Goal: Information Seeking & Learning: Check status

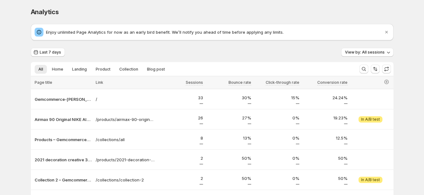
click at [401, 64] on div "Analytics. This page is ready Analytics Enjoy unlimited Page Analytics for now …" at bounding box center [212, 169] width 378 height 339
click at [367, 118] on span "View experiment" at bounding box center [371, 119] width 32 height 5
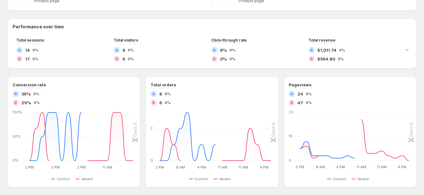
scroll to position [285, 0]
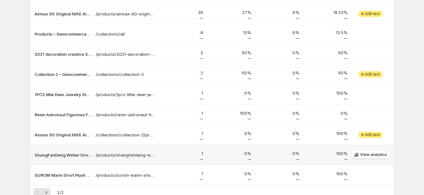
scroll to position [25, 0]
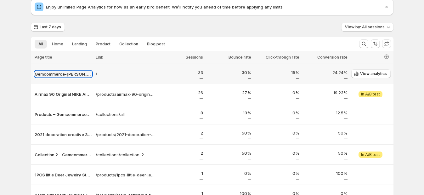
click at [50, 74] on p "Gemcommerce-sandy-dev" at bounding box center [63, 74] width 57 height 6
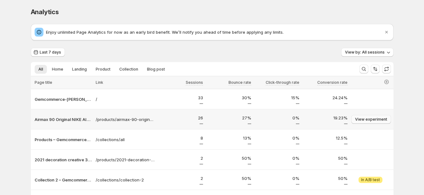
click at [375, 120] on span "View experiment" at bounding box center [371, 119] width 32 height 5
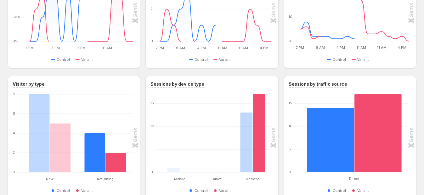
scroll to position [206, 0]
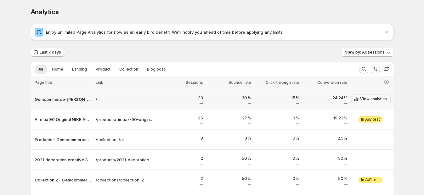
click at [381, 98] on span "View analytics" at bounding box center [373, 98] width 27 height 5
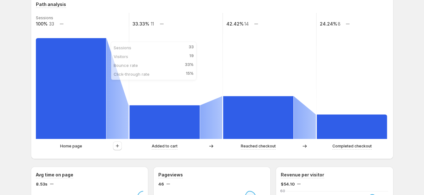
scroll to position [157, 0]
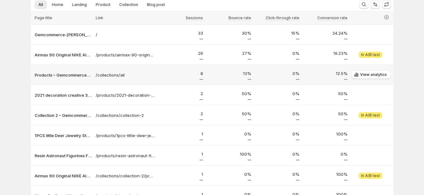
scroll to position [25, 0]
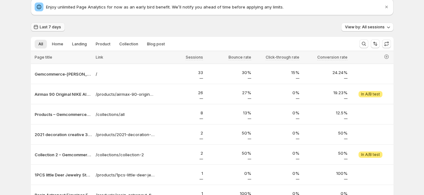
click at [48, 27] on span "Last 7 days" at bounding box center [50, 27] width 21 height 5
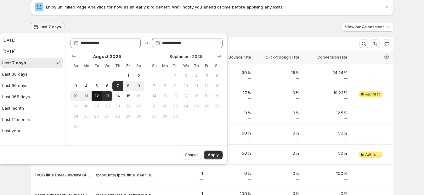
click at [98, 98] on span "12" at bounding box center [96, 95] width 5 height 5
type input "**********"
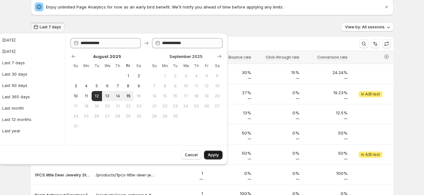
click at [212, 156] on span "Apply" at bounding box center [213, 154] width 11 height 5
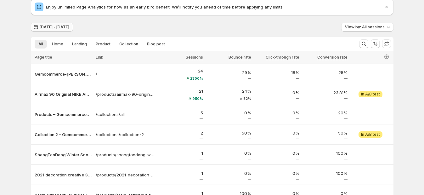
click at [59, 29] on button "Aug 12, 2025 - Aug 12, 2025" at bounding box center [52, 27] width 42 height 9
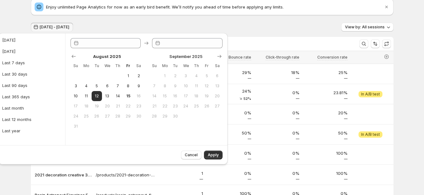
type input "**********"
click at [121, 23] on div "Aug 12, 2025 - Aug 12, 2025 View by: All sessions" at bounding box center [212, 27] width 362 height 9
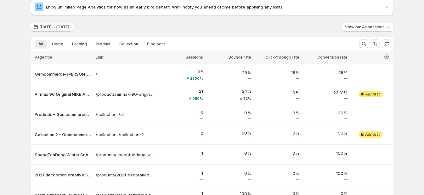
click at [69, 27] on span "Aug 12, 2025 - Aug 12, 2025" at bounding box center [55, 27] width 30 height 5
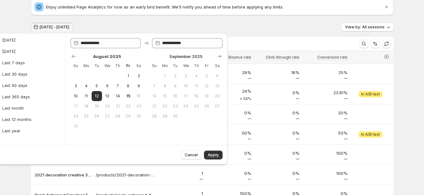
click at [165, 22] on div "Enjoy unlimited Page Analytics for now as an early bird benefit. We’ll notify y…" at bounding box center [212, 122] width 362 height 246
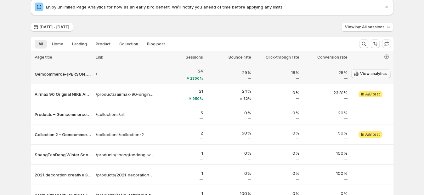
click at [374, 74] on span "View analytics" at bounding box center [373, 73] width 27 height 5
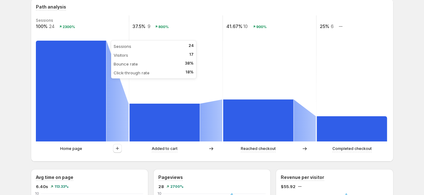
scroll to position [157, 0]
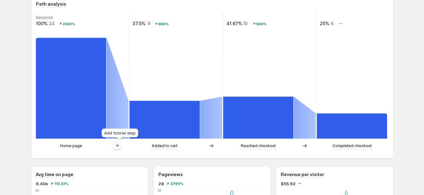
click at [117, 147] on icon "button" at bounding box center [117, 145] width 6 height 6
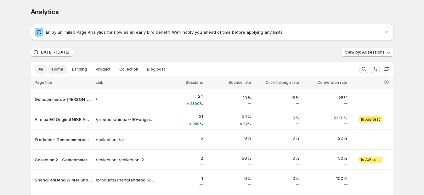
click at [62, 69] on span "Home" at bounding box center [57, 69] width 11 height 5
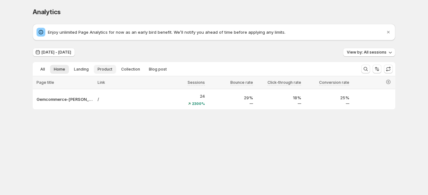
click at [101, 68] on span "Product" at bounding box center [105, 69] width 15 height 5
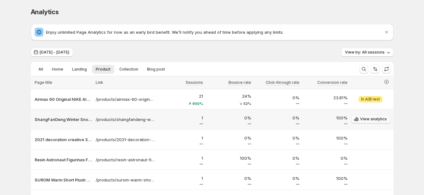
click at [378, 120] on span "View analytics" at bounding box center [373, 118] width 27 height 5
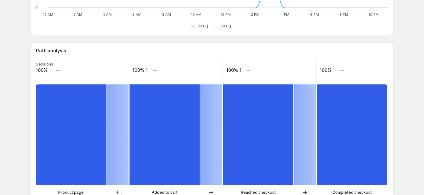
scroll to position [157, 0]
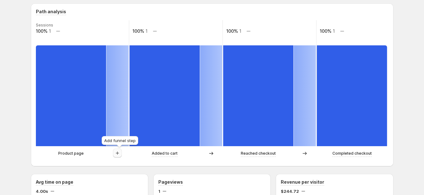
click at [119, 151] on icon "button" at bounding box center [117, 153] width 6 height 6
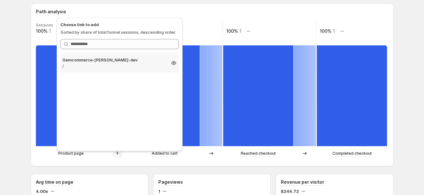
click at [114, 61] on p "Gemcommerce-sandy-dev" at bounding box center [113, 60] width 103 height 6
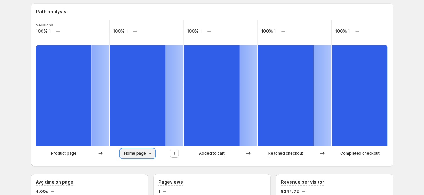
click at [145, 156] on button "Home page" at bounding box center [137, 153] width 35 height 9
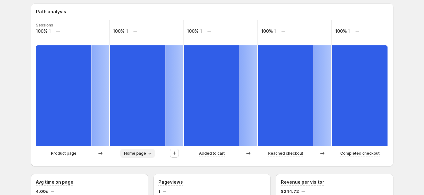
click at [143, 154] on span "Home page" at bounding box center [135, 153] width 22 height 5
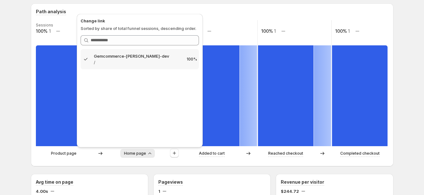
click at [171, 163] on div "Path analysis Sessions 100% 1 100% 1 100% 1 100% 1 100% 1 Product page Home pag…" at bounding box center [212, 84] width 362 height 163
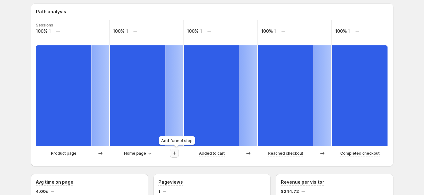
click at [174, 155] on icon "button" at bounding box center [174, 153] width 6 height 6
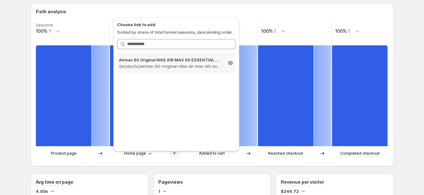
click at [166, 63] on p "/products/airmax-90-original-nike-air-max-90-essential-mens-running-shoes-sport…" at bounding box center [170, 66] width 103 height 6
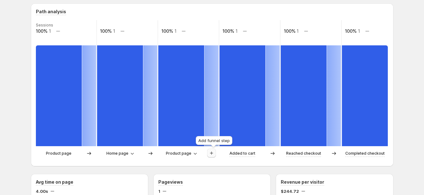
click at [215, 152] on icon "button" at bounding box center [211, 153] width 6 height 6
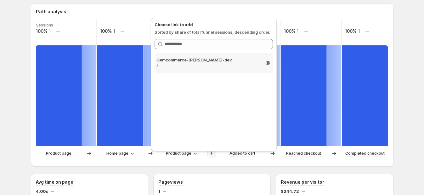
click at [214, 61] on p "Gemcommerce-sandy-dev" at bounding box center [207, 60] width 103 height 6
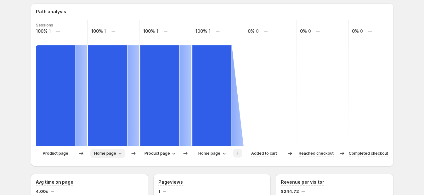
click at [101, 151] on span "Home page" at bounding box center [105, 153] width 22 height 5
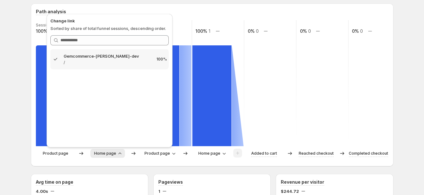
click at [133, 165] on div "Path analysis Sessions 100% 1 100% 1 100% 1 100% 1 0% 0 0% 0 0% 0 Product page …" at bounding box center [212, 84] width 362 height 163
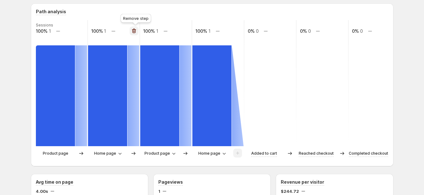
click at [134, 31] on icon "button" at bounding box center [134, 31] width 4 height 4
